Goal: Task Accomplishment & Management: Use online tool/utility

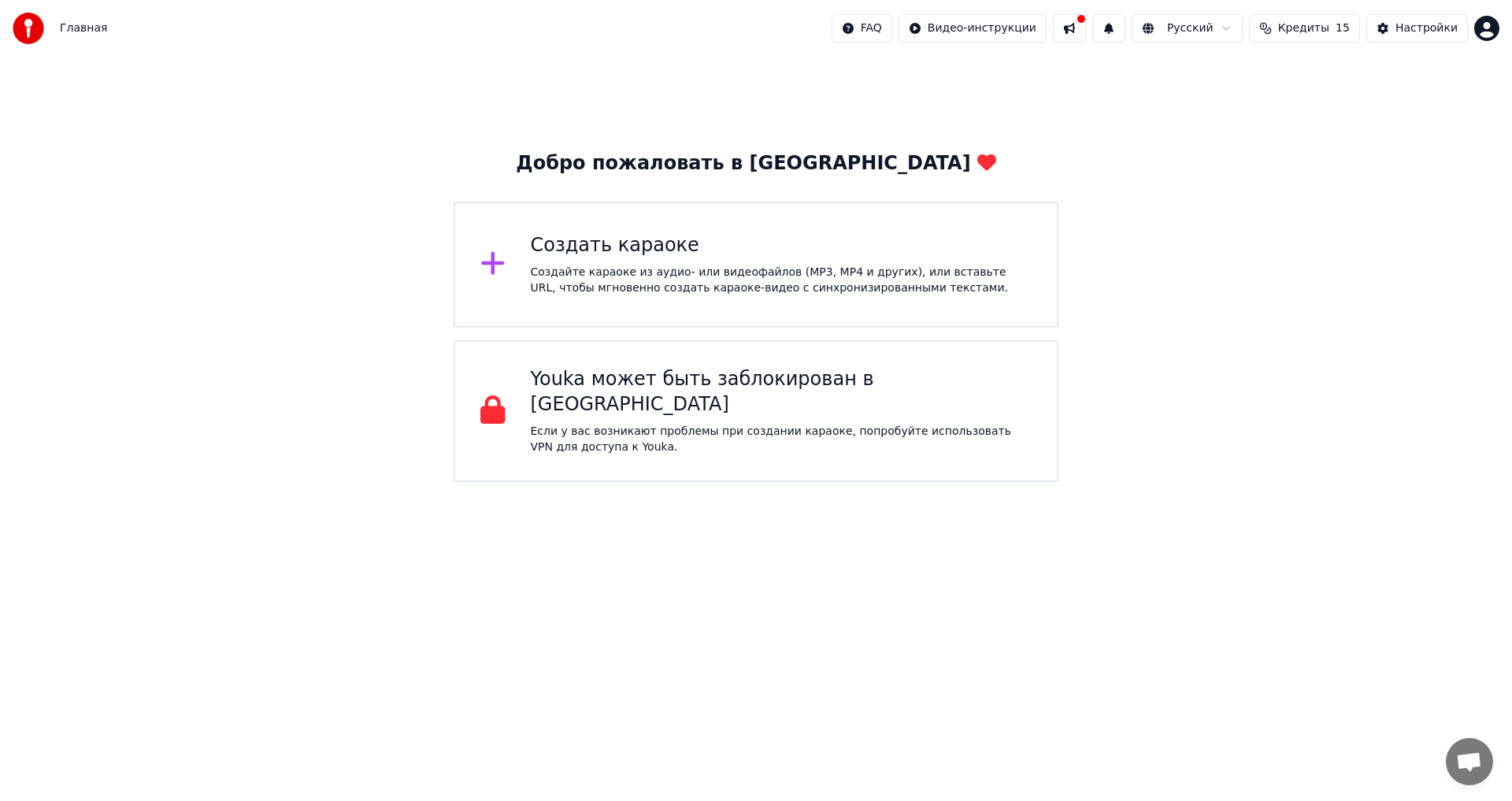
click at [713, 241] on div "Создать караоке" at bounding box center [781, 245] width 502 height 25
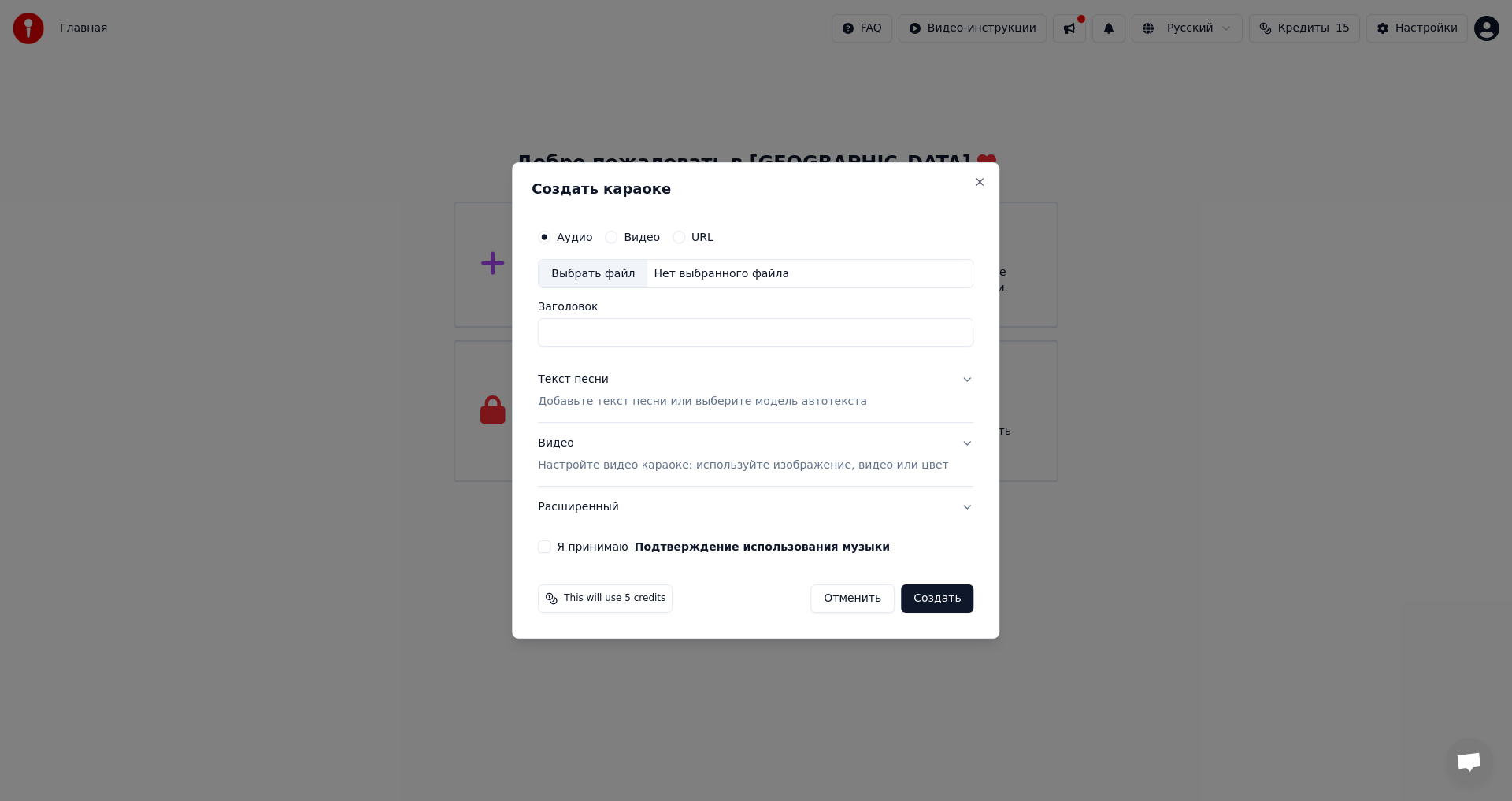
click at [592, 235] on label "Аудио" at bounding box center [574, 237] width 36 height 11
click at [550, 235] on button "Аудио" at bounding box center [544, 237] width 12 height 12
click at [606, 276] on div "Выбрать файл" at bounding box center [593, 274] width 109 height 29
type input "**********"
drag, startPoint x: 915, startPoint y: 599, endPoint x: 915, endPoint y: 590, distance: 9.0
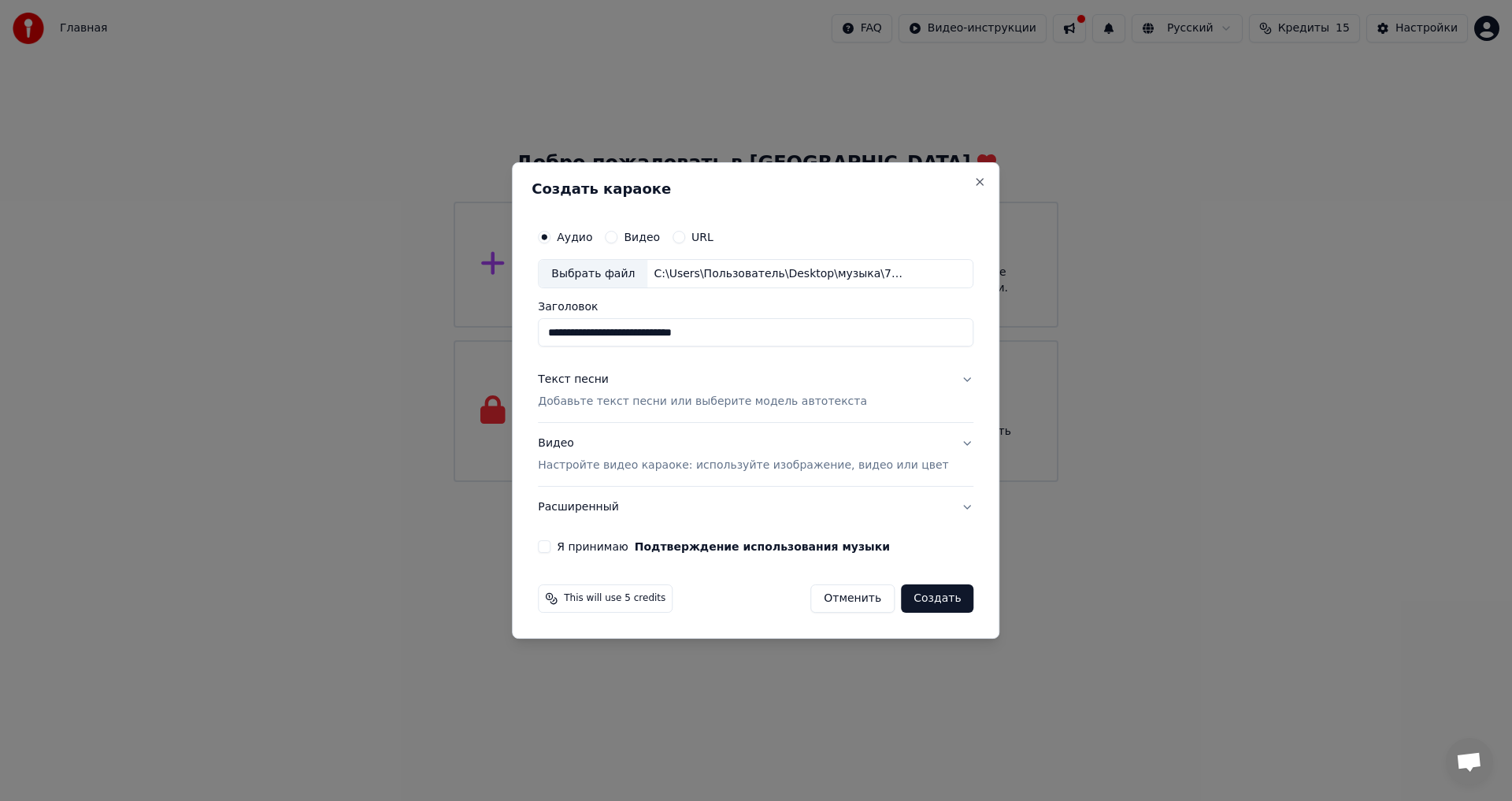
click at [915, 593] on button "Создать" at bounding box center [936, 599] width 72 height 29
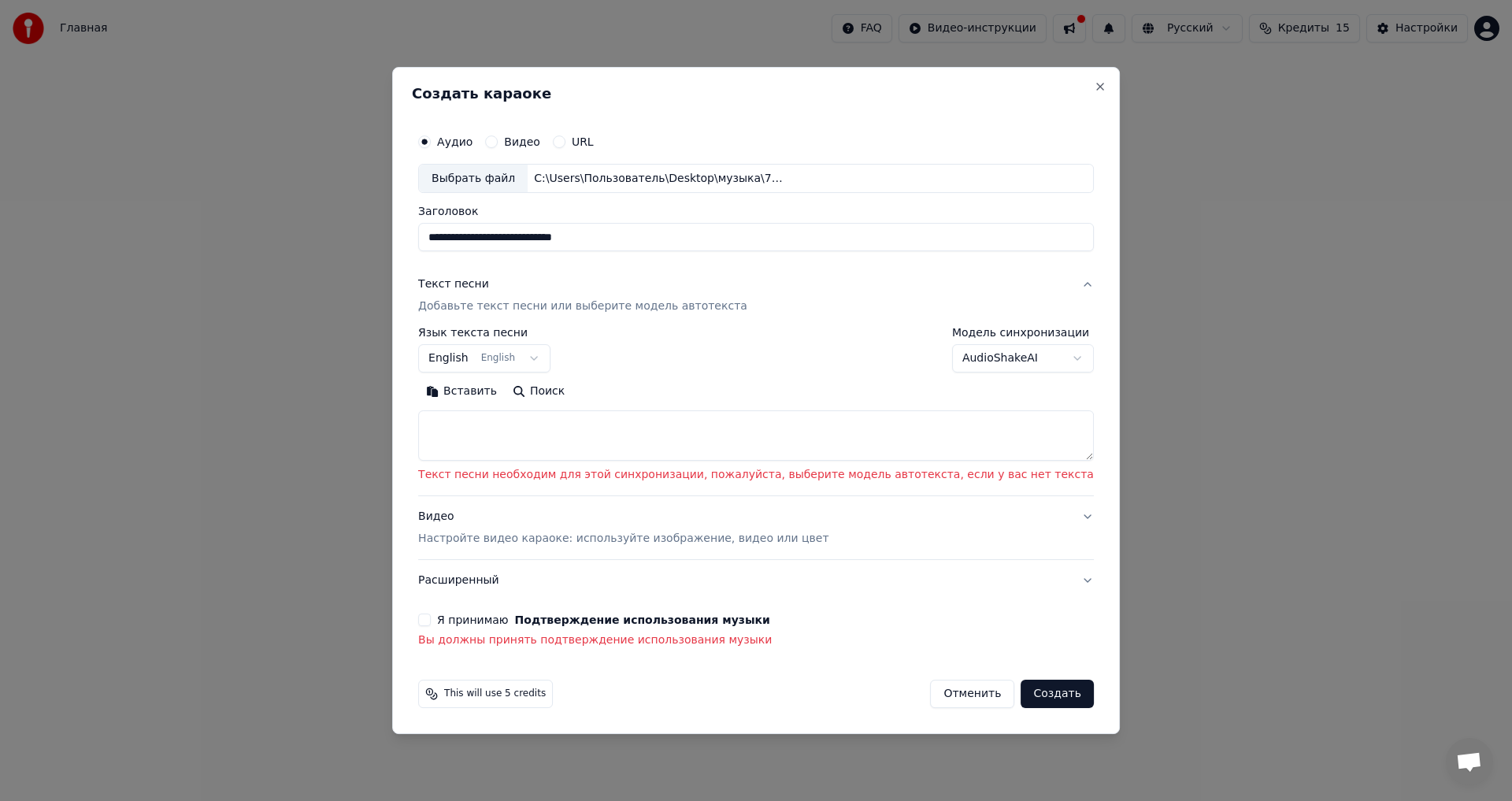
click at [431, 623] on button "Я принимаю Подтверждение использования музыки" at bounding box center [424, 620] width 12 height 12
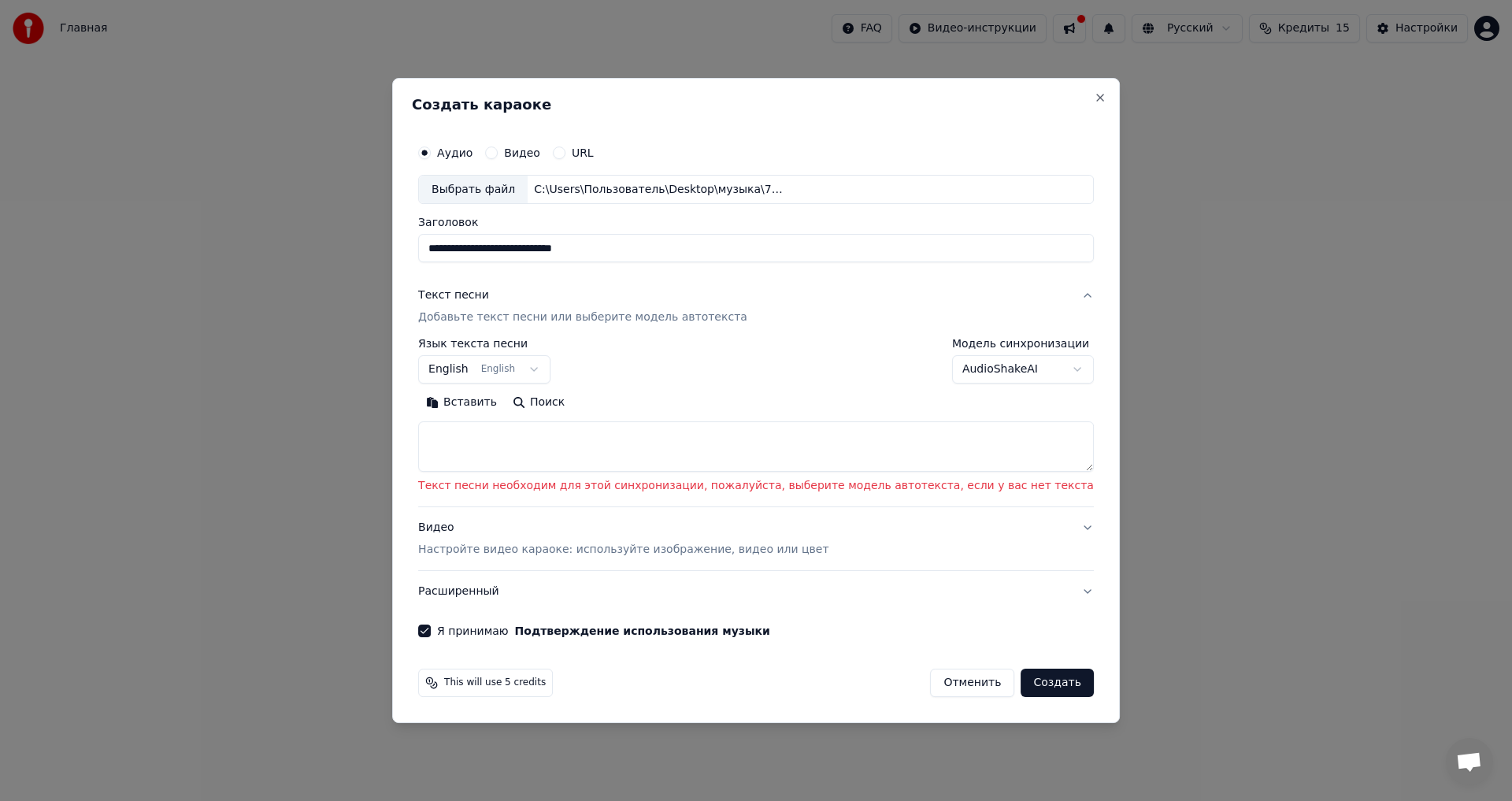
click at [1021, 681] on button "Создать" at bounding box center [1056, 683] width 72 height 29
click at [635, 449] on textarea at bounding box center [756, 447] width 676 height 51
click at [572, 402] on button "Поиск" at bounding box center [538, 403] width 68 height 25
click at [575, 370] on body "**********" at bounding box center [756, 241] width 1512 height 482
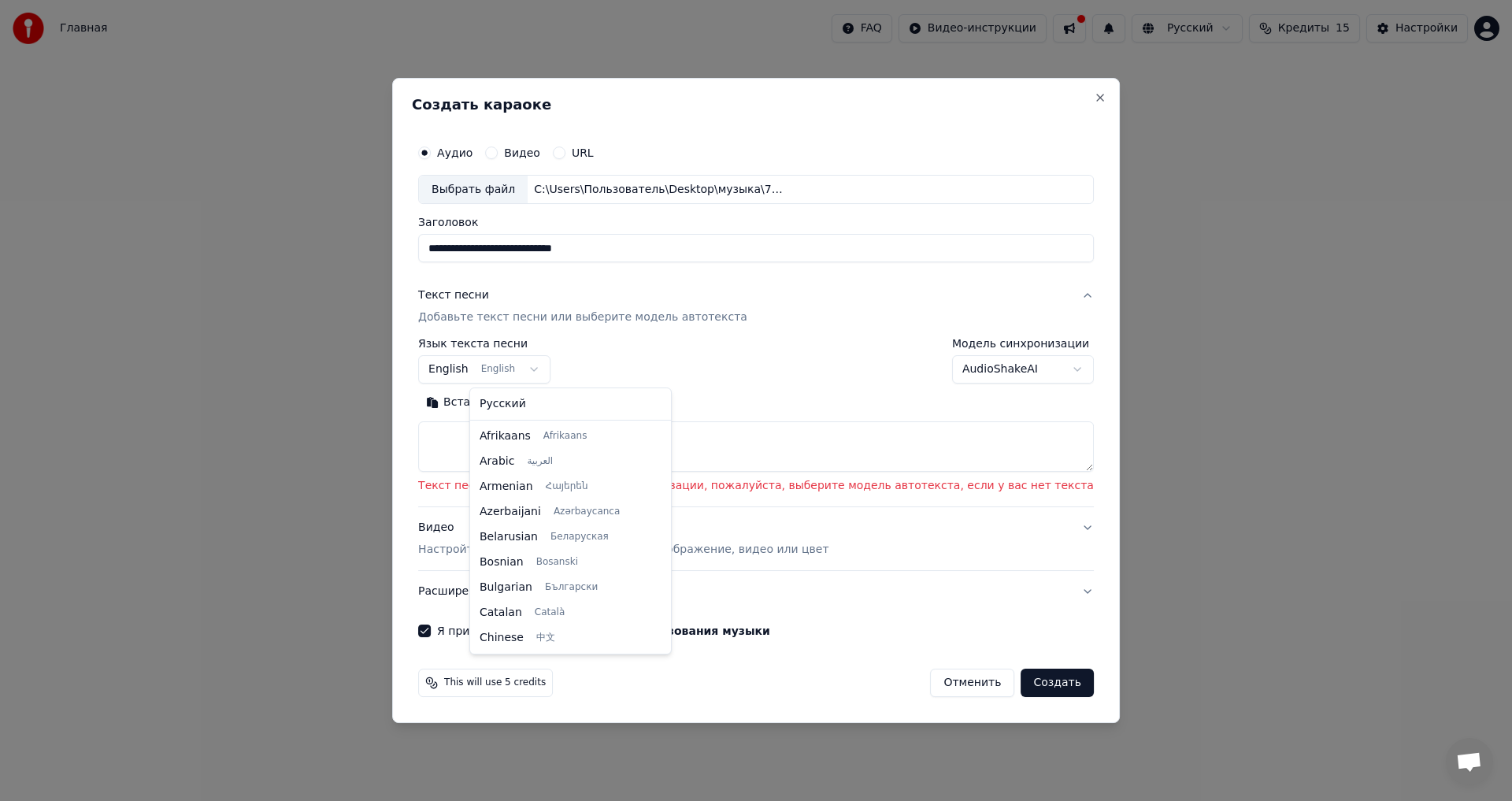
scroll to position [126, 0]
select select "**"
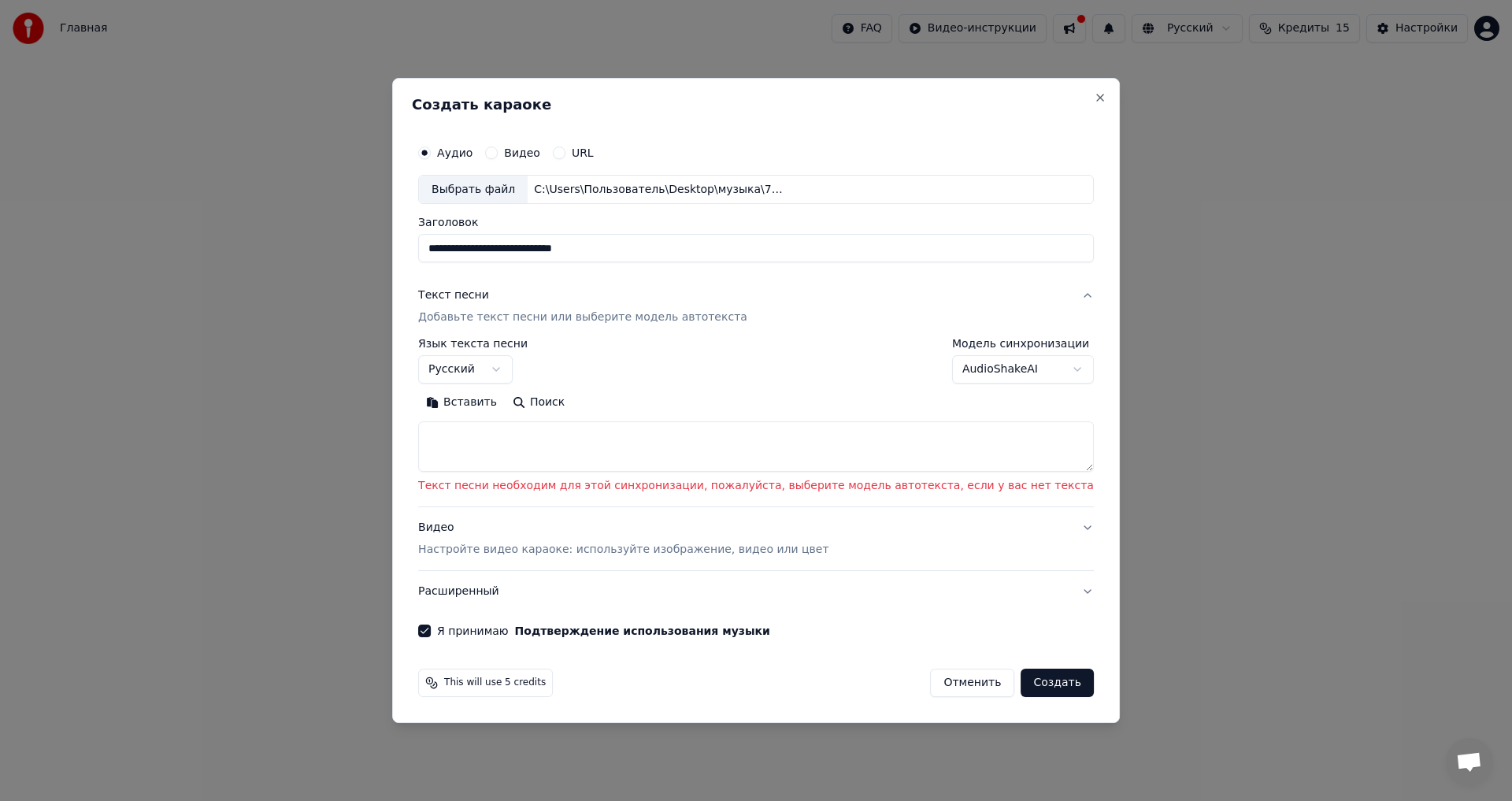
click at [572, 400] on button "Поиск" at bounding box center [538, 403] width 68 height 25
click at [505, 402] on button "Вставить" at bounding box center [461, 403] width 86 height 25
drag, startPoint x: 633, startPoint y: 500, endPoint x: 644, endPoint y: 492, distance: 13.6
click at [635, 500] on div "**********" at bounding box center [756, 423] width 676 height 169
click at [1026, 373] on body "**********" at bounding box center [756, 241] width 1512 height 482
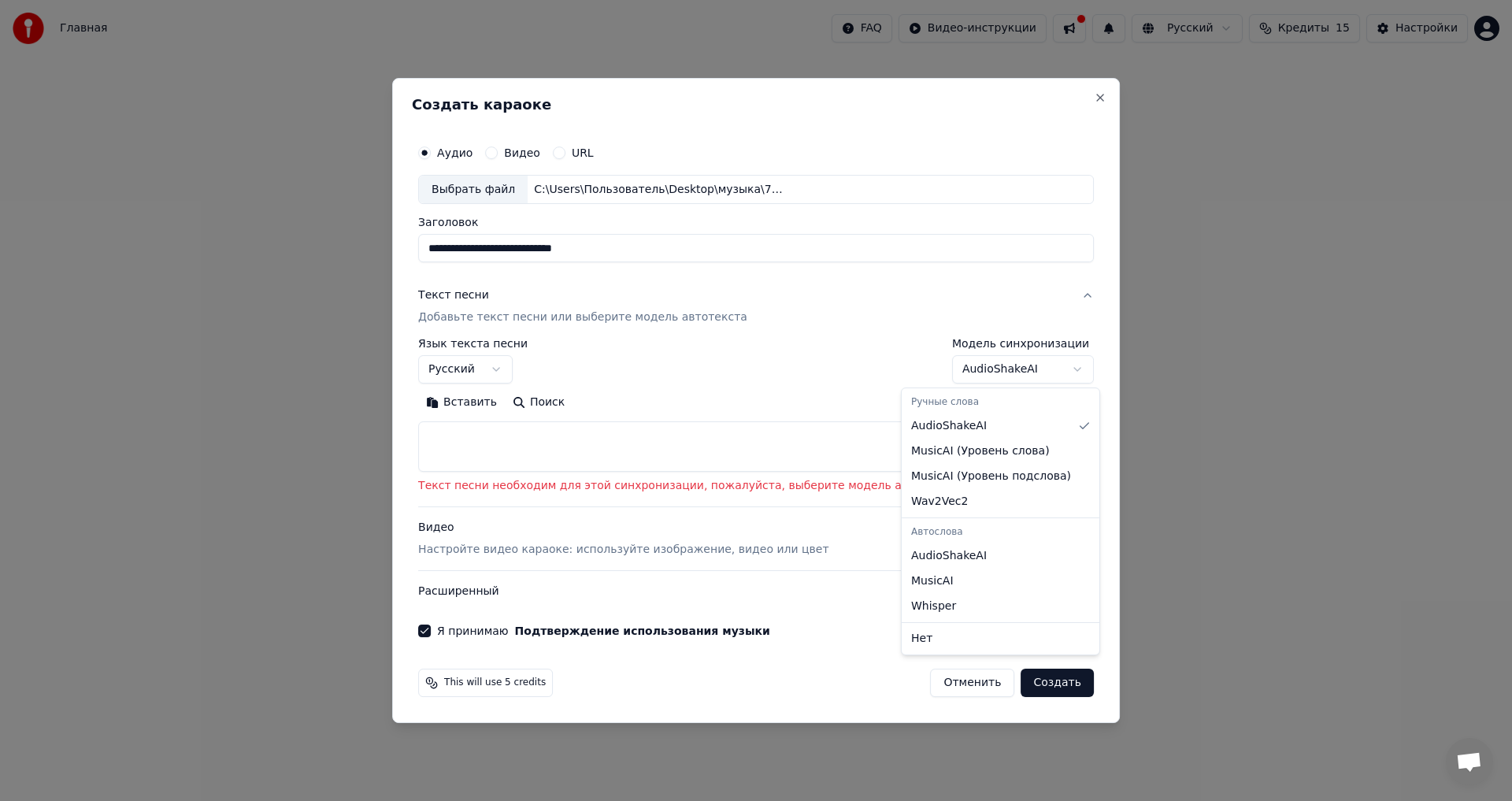
select select "****"
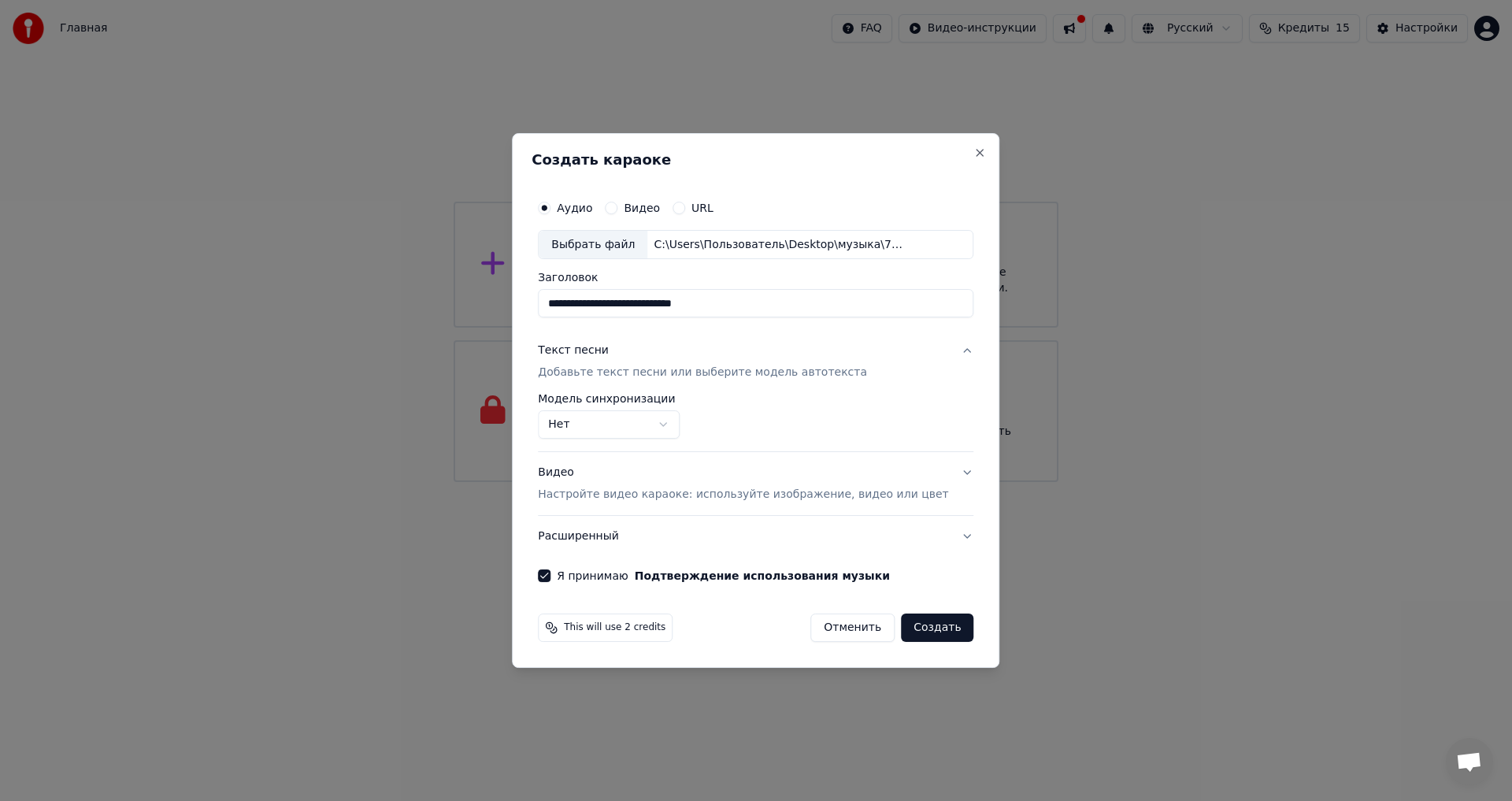
click at [929, 633] on button "Создать" at bounding box center [936, 628] width 72 height 29
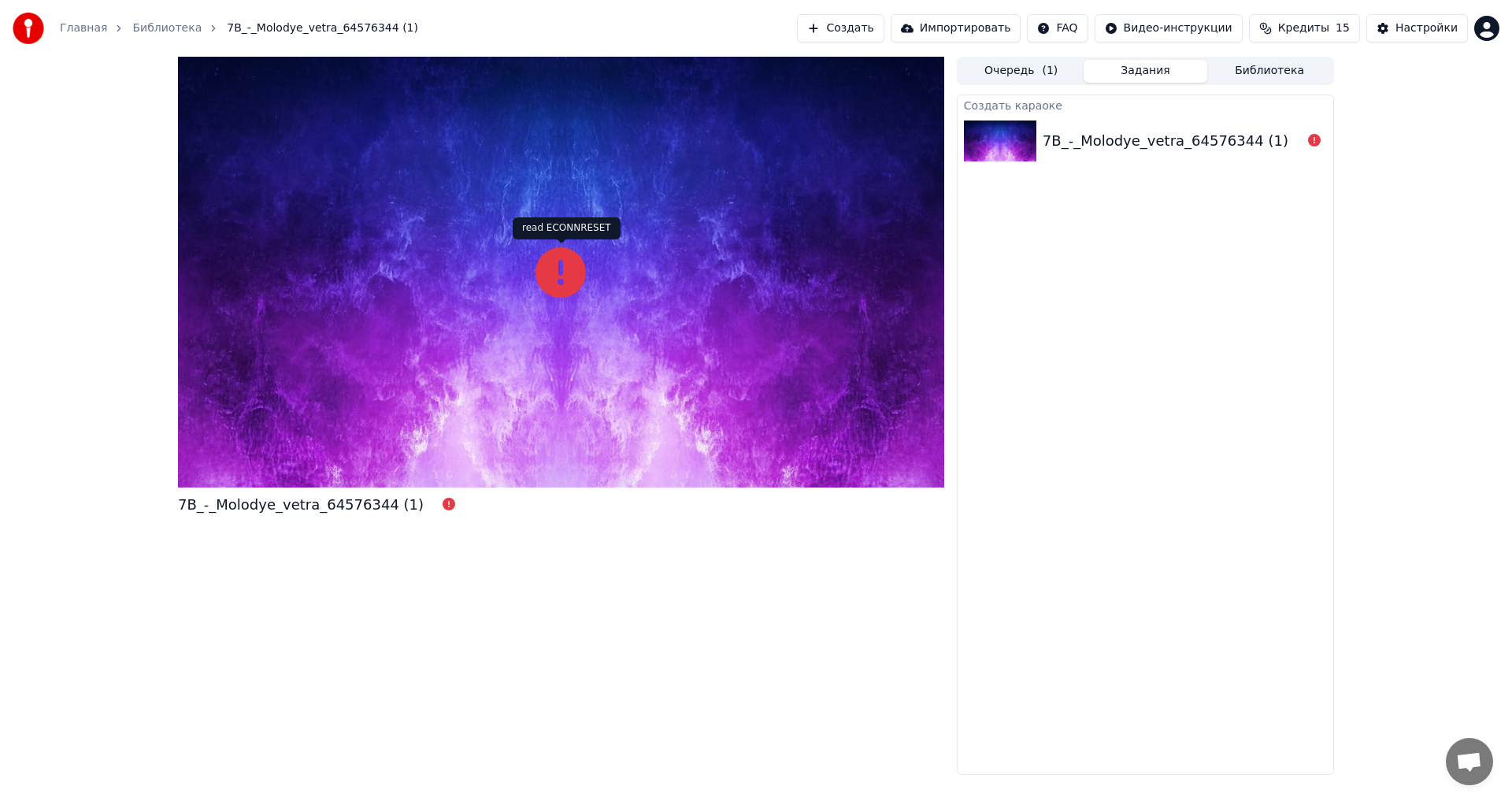
drag, startPoint x: 556, startPoint y: 273, endPoint x: 557, endPoint y: 290, distance: 17.0
click at [556, 274] on icon at bounding box center [561, 272] width 51 height 51
click at [403, 505] on div "7B_-_Molodye_vetra_64576344 (1)" at bounding box center [323, 505] width 290 height 22
click at [1129, 140] on div "7B_-_Molodye_vetra_64576344 (1)" at bounding box center [1165, 141] width 246 height 22
click at [1117, 138] on div "7B_-_Molodye_vetra_64576344 (1)" at bounding box center [1165, 141] width 246 height 22
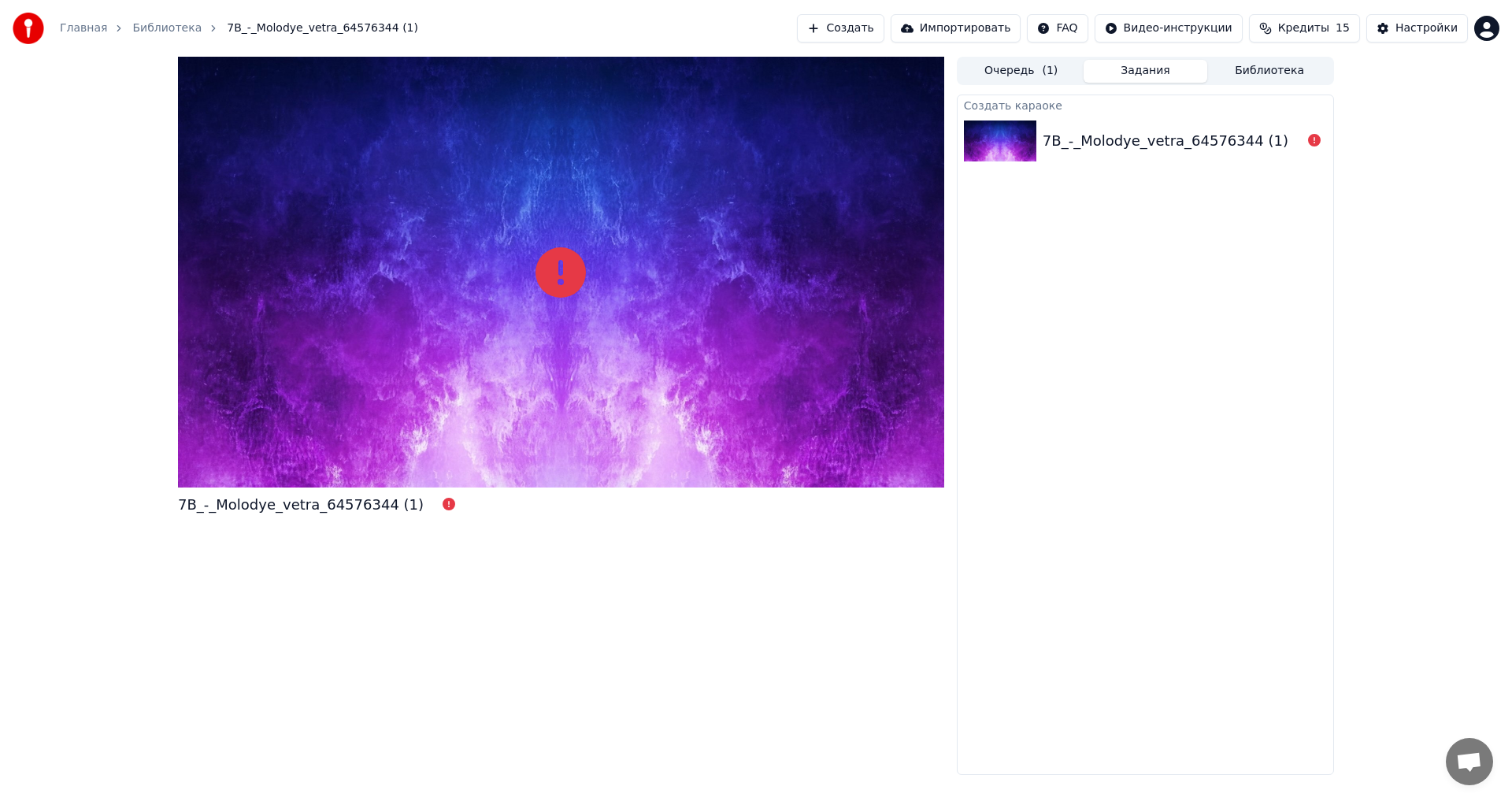
click at [1117, 138] on div "7B_-_Molodye_vetra_64576344 (1)" at bounding box center [1165, 141] width 246 height 22
click at [986, 22] on button "Импортировать" at bounding box center [956, 29] width 131 height 29
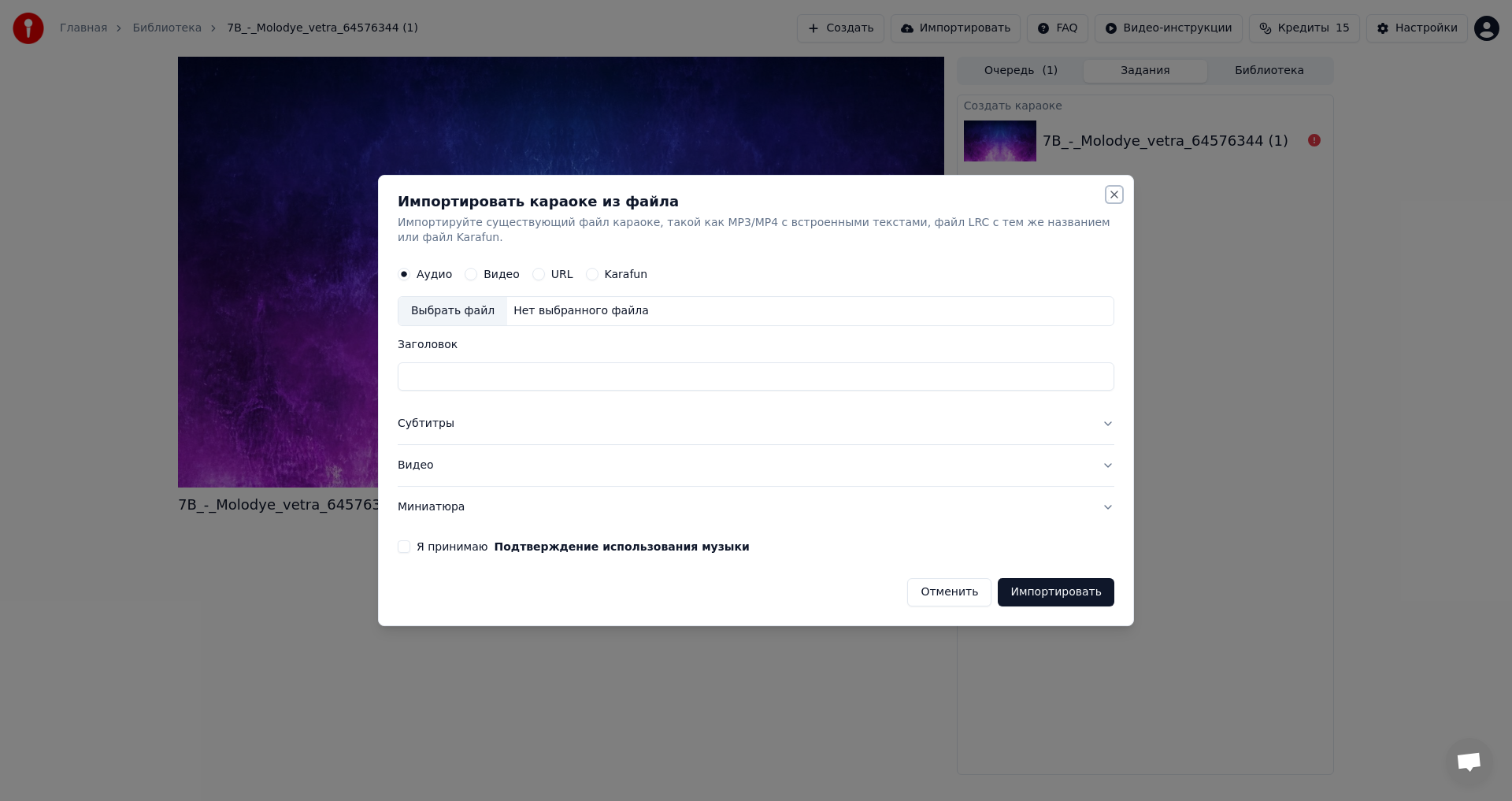
click at [1111, 201] on button "Close" at bounding box center [1114, 194] width 12 height 12
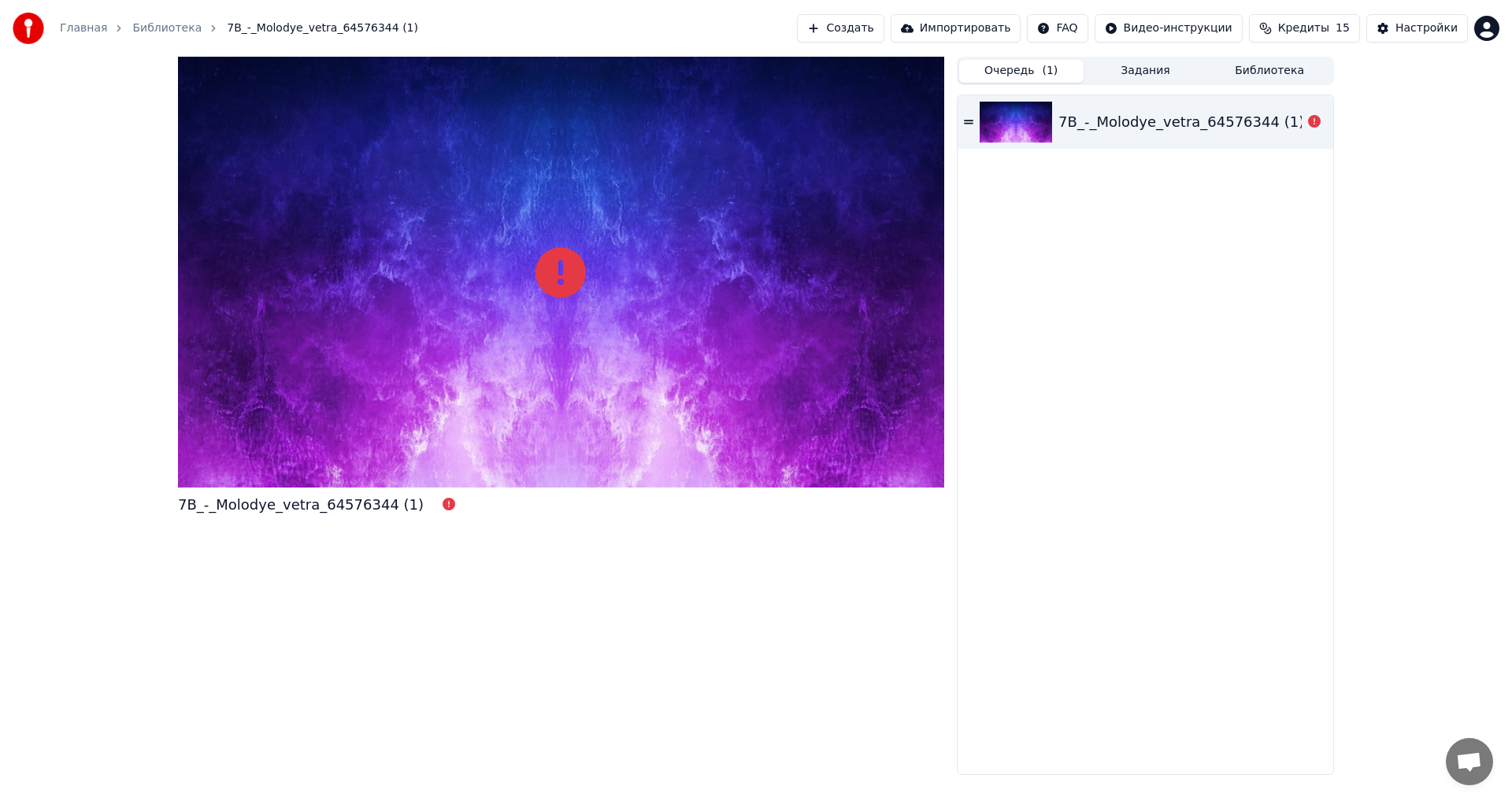
click at [1025, 78] on button "Очередь ( 1 )" at bounding box center [1022, 71] width 125 height 23
click at [1102, 139] on div "7B_-_Molodye_vetra_64576344 (1)" at bounding box center [1145, 122] width 375 height 54
click at [967, 125] on icon at bounding box center [968, 122] width 10 height 11
click at [532, 290] on div at bounding box center [561, 272] width 766 height 431
click at [442, 503] on icon at bounding box center [448, 504] width 12 height 12
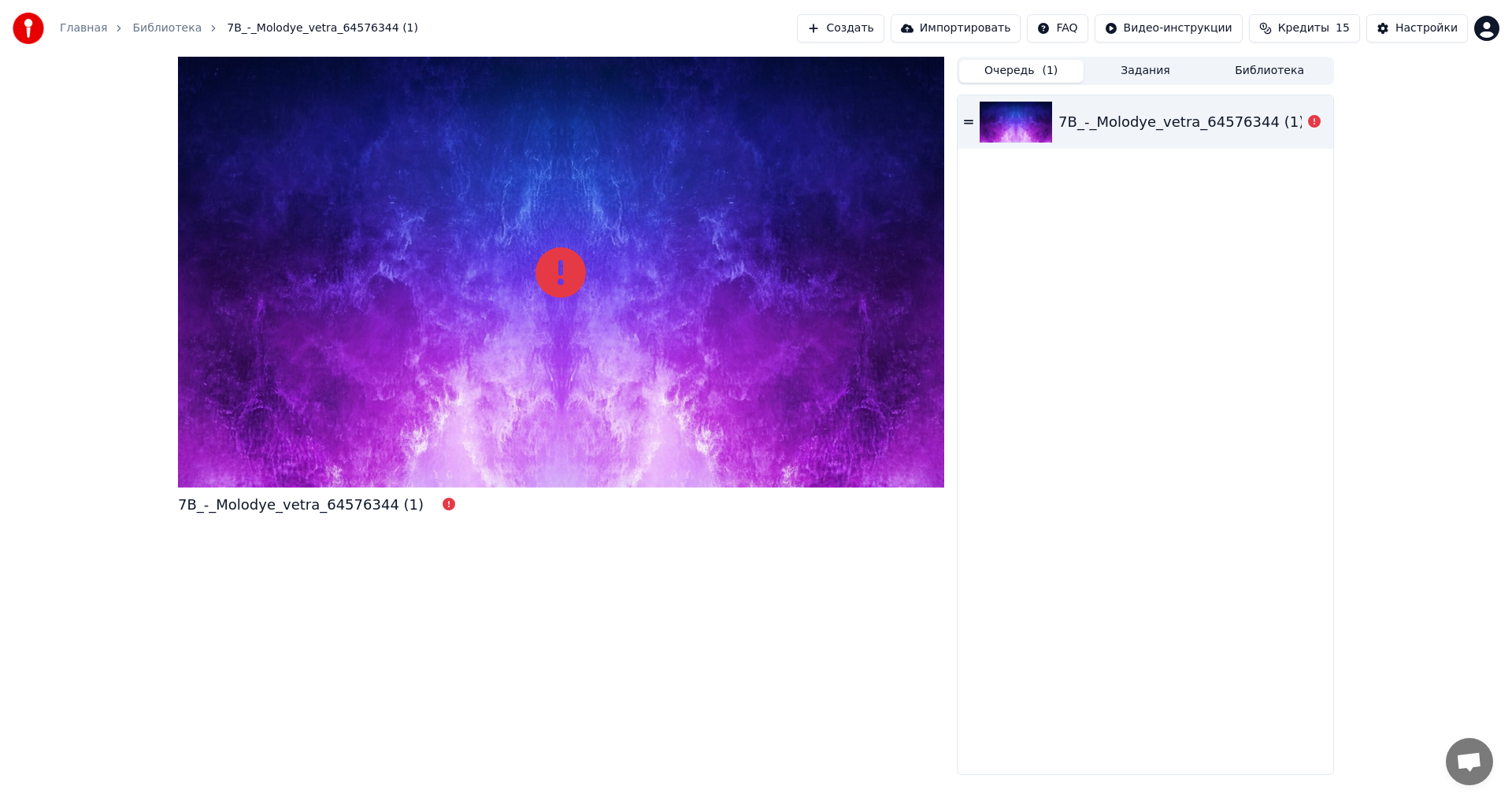
click at [442, 503] on icon at bounding box center [448, 504] width 12 height 12
drag, startPoint x: 333, startPoint y: 510, endPoint x: 347, endPoint y: 509, distance: 14.0
click at [336, 510] on div "7B_-_Molodye_vetra_64576344 (1)" at bounding box center [301, 505] width 246 height 22
drag, startPoint x: 547, startPoint y: 324, endPoint x: 796, endPoint y: 199, distance: 278.6
click at [547, 323] on div at bounding box center [561, 272] width 766 height 431
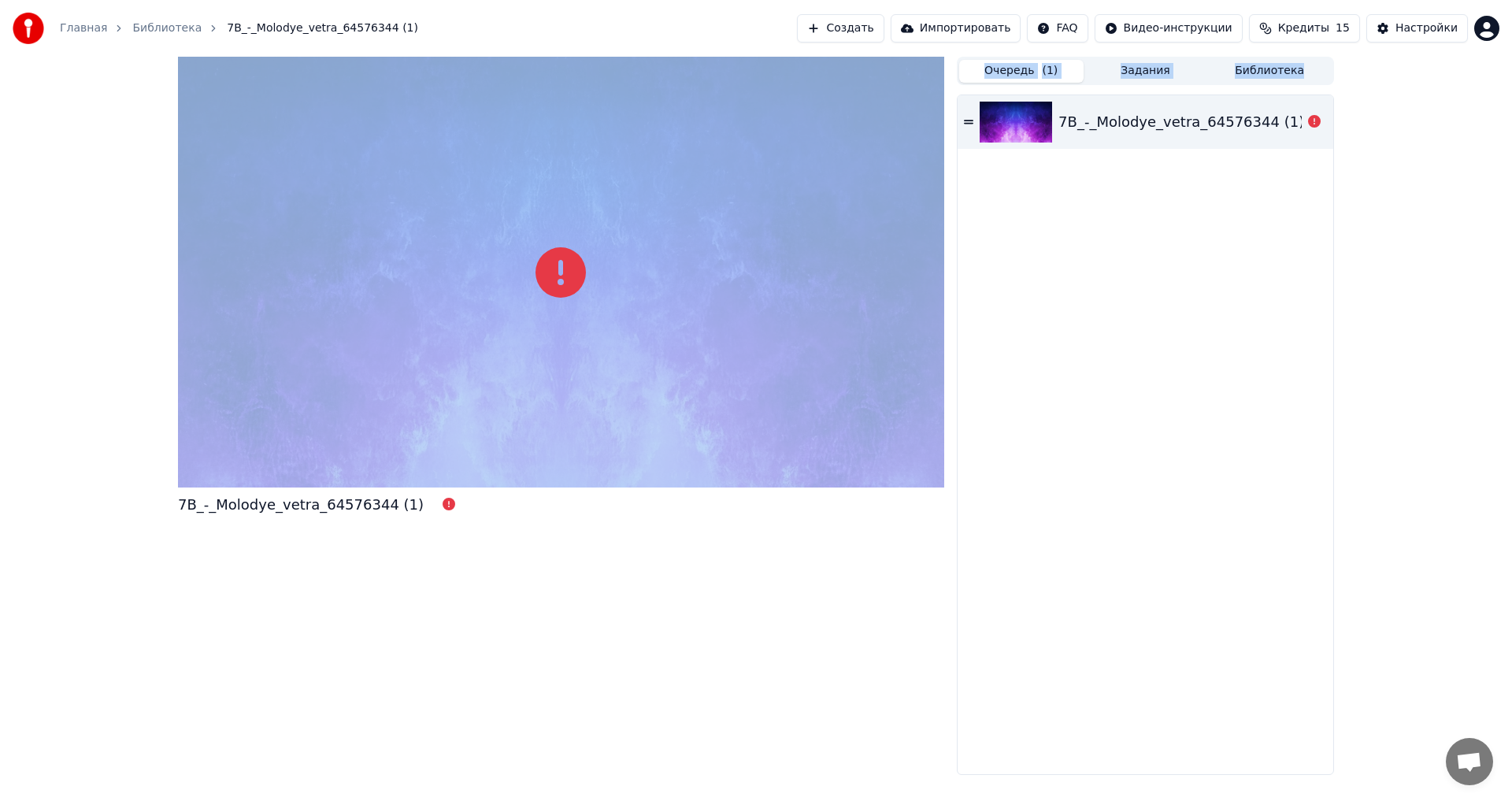
click at [954, 145] on div "7B_-_Molodye_vetra_64576344 (1) Очередь ( 1 ) Задания Библиотека 7B_-_Molodye_v…" at bounding box center [755, 416] width 1181 height 718
click at [967, 114] on div "7B_-_Molodye_vetra_64576344 (1)" at bounding box center [1145, 122] width 375 height 54
